Goal: Navigation & Orientation: Find specific page/section

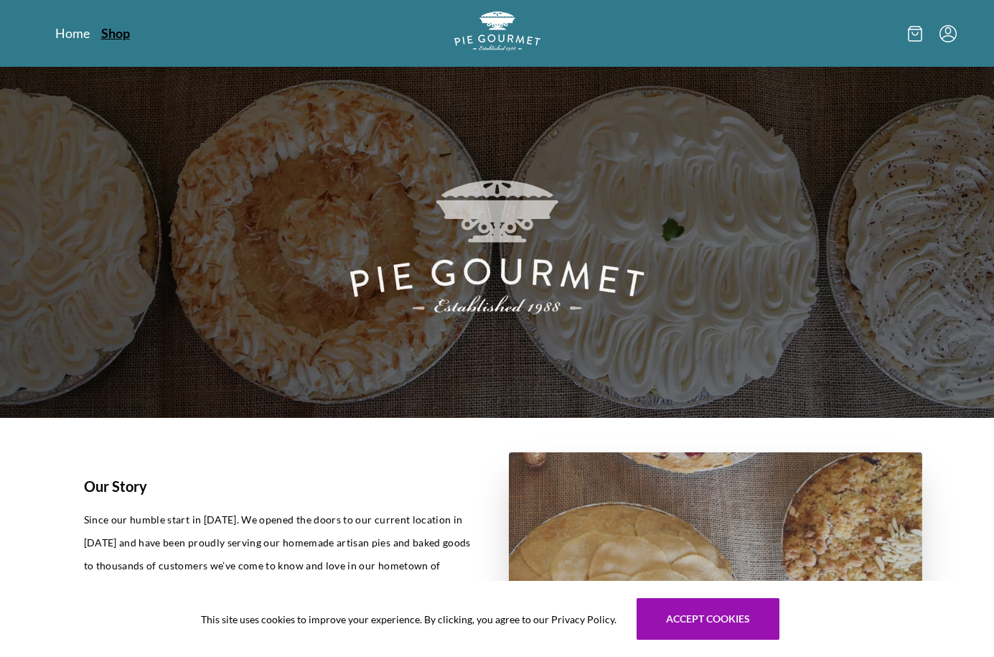
click at [111, 32] on link "Shop" at bounding box center [115, 32] width 29 height 17
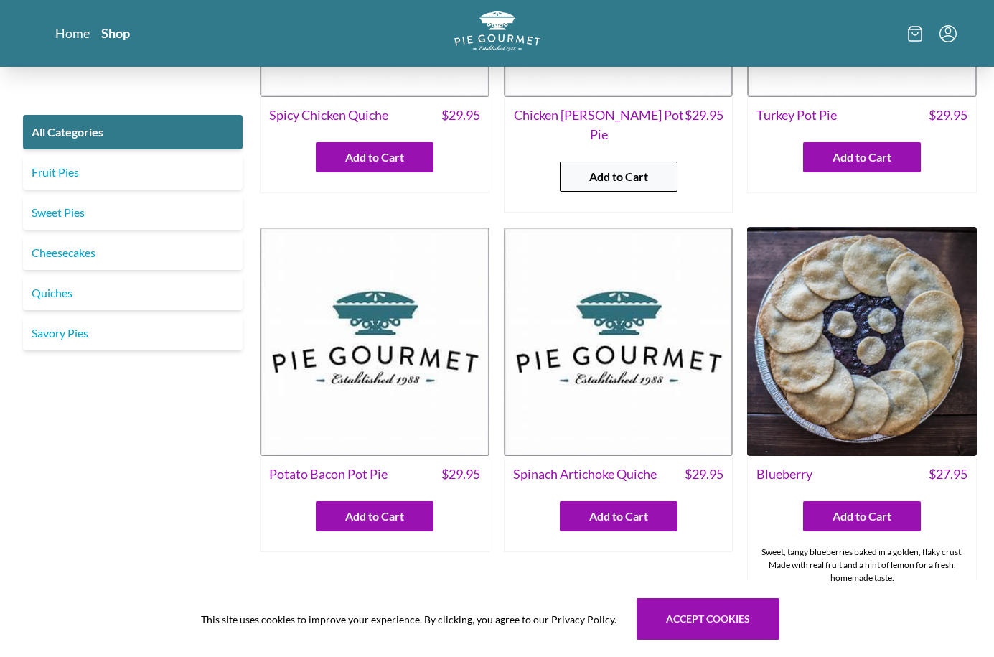
scroll to position [215, 0]
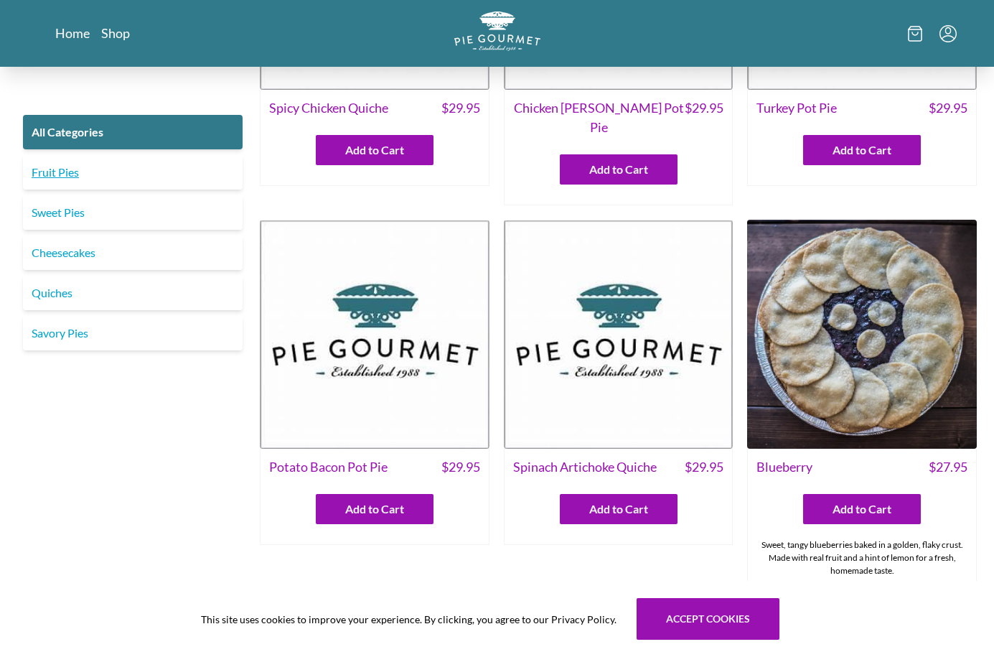
click at [52, 167] on link "Fruit Pies" at bounding box center [133, 172] width 220 height 34
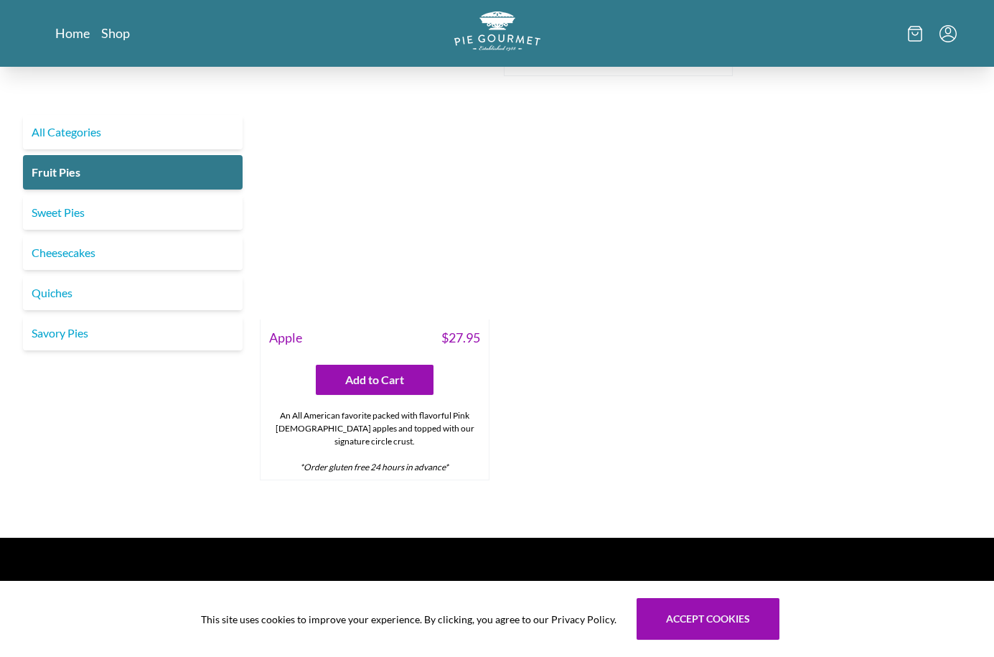
scroll to position [1261, 0]
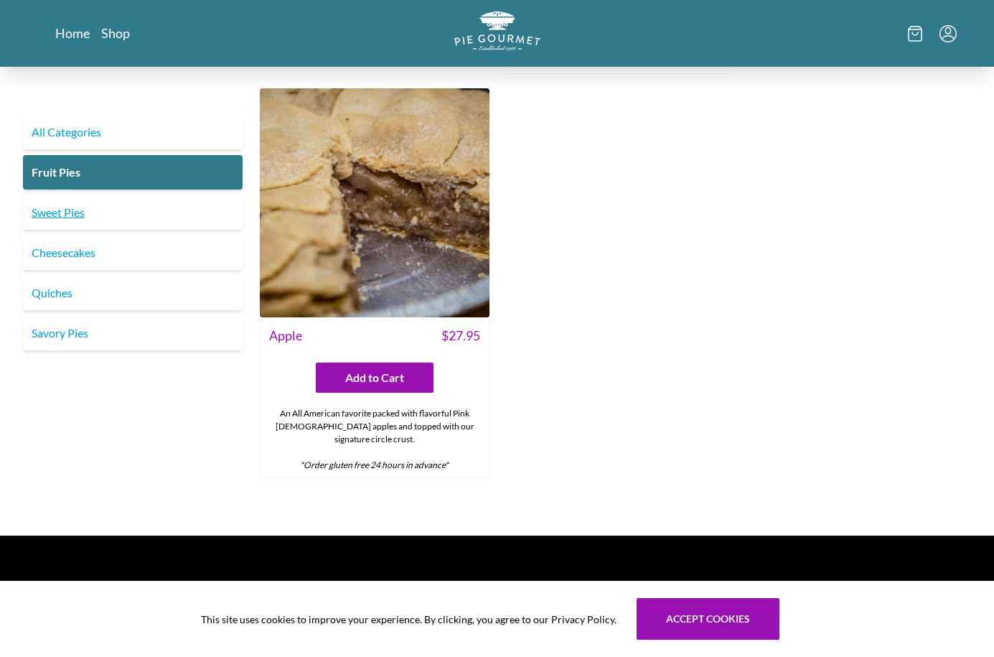
click at [70, 205] on link "Sweet Pies" at bounding box center [133, 212] width 220 height 34
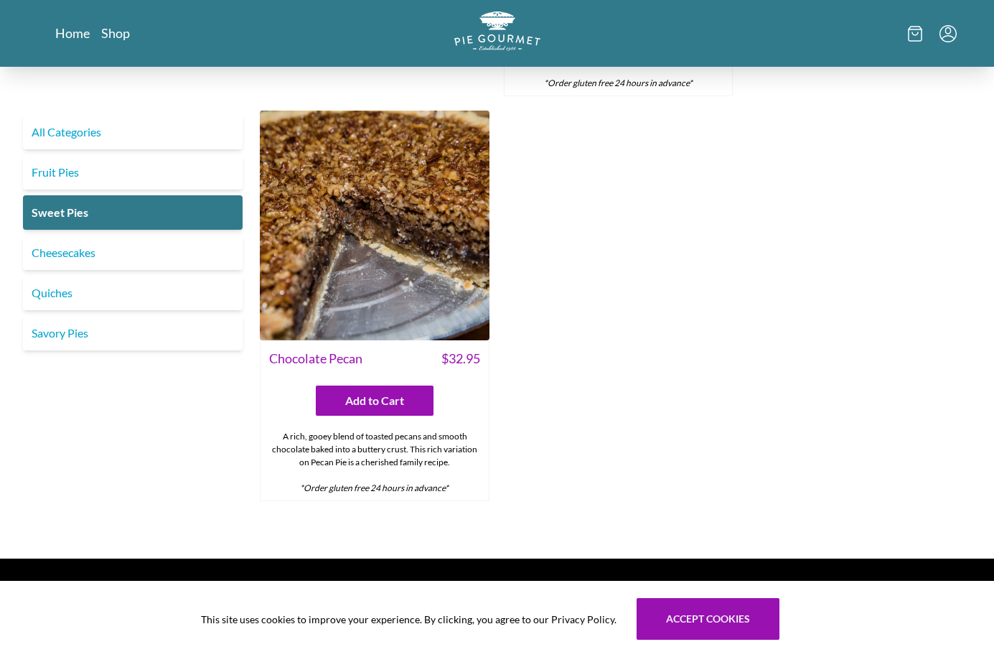
scroll to position [861, 0]
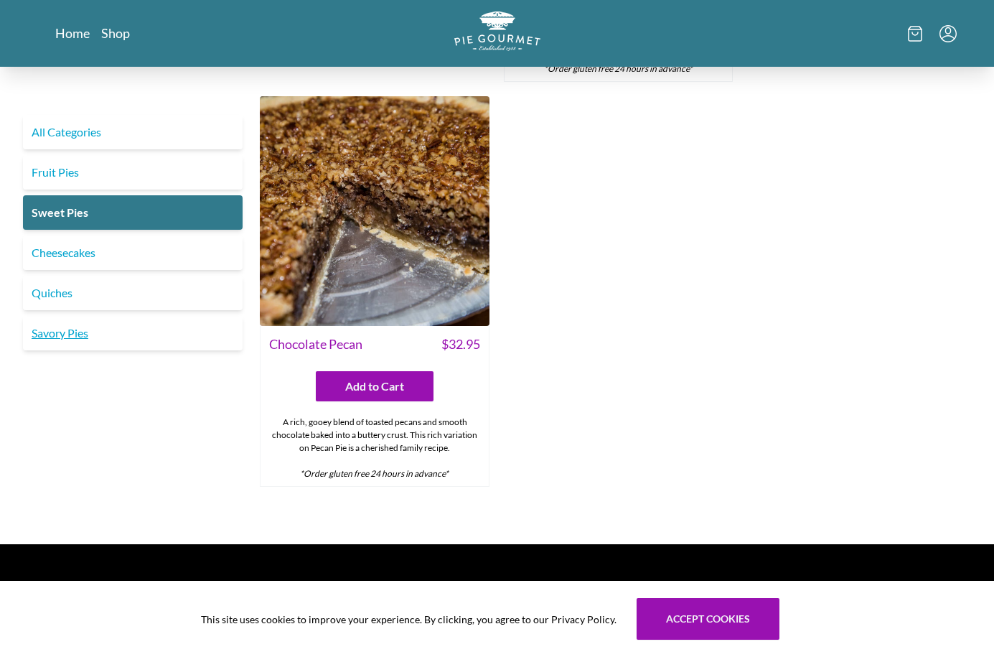
click at [65, 339] on link "Savory Pies" at bounding box center [133, 333] width 220 height 34
